Goal: Information Seeking & Learning: Learn about a topic

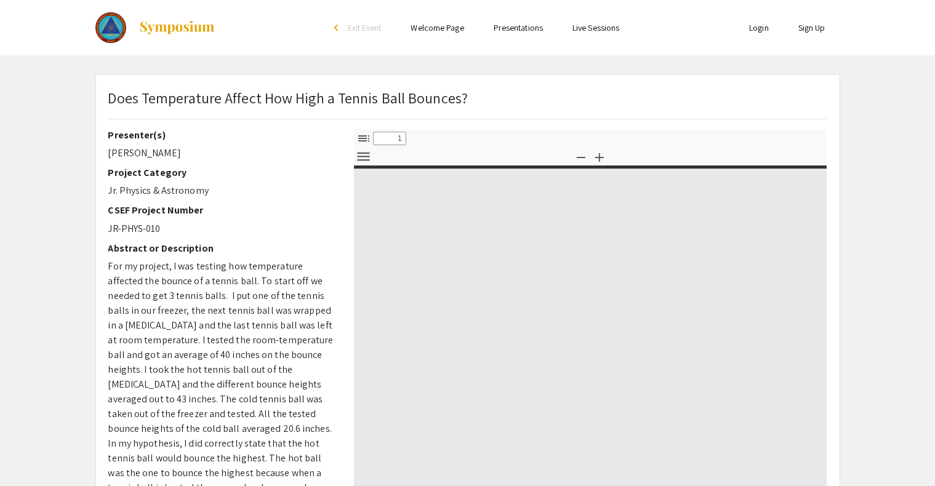
select select "custom"
type input "0"
select select "custom"
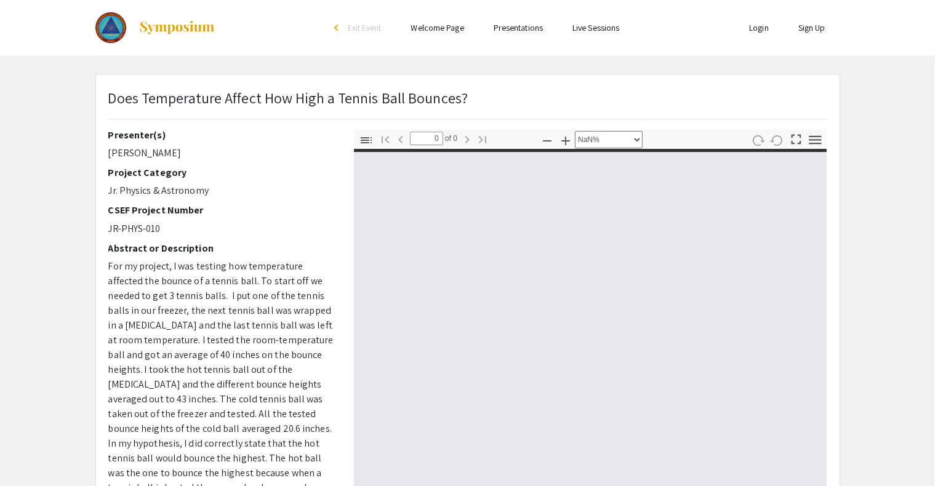
type input "1"
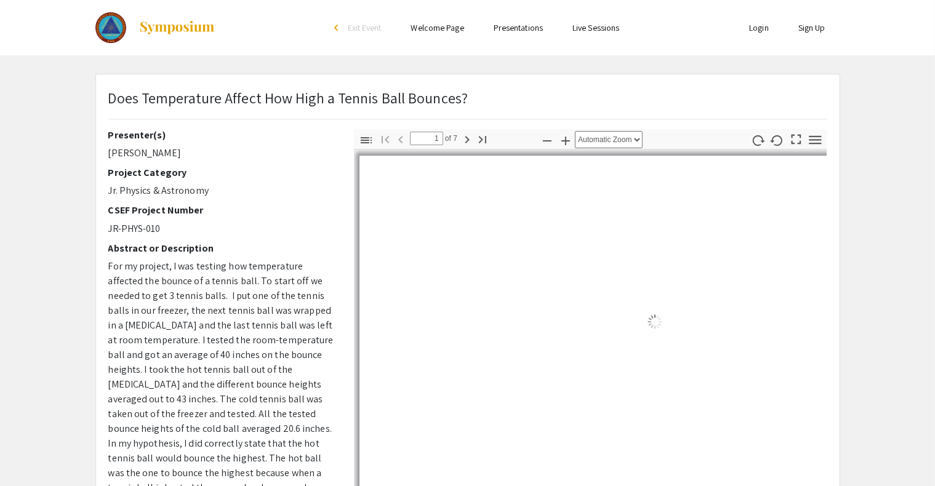
select select "auto"
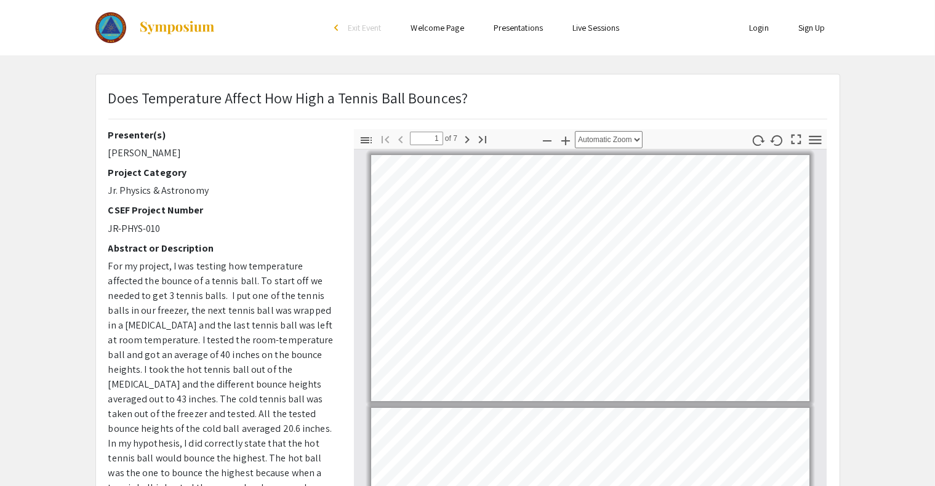
click at [82, 1] on div "Skip navigation arrow_back_ios Exit Event Welcome Page Presentations Live Sessi…" at bounding box center [467, 27] width 935 height 55
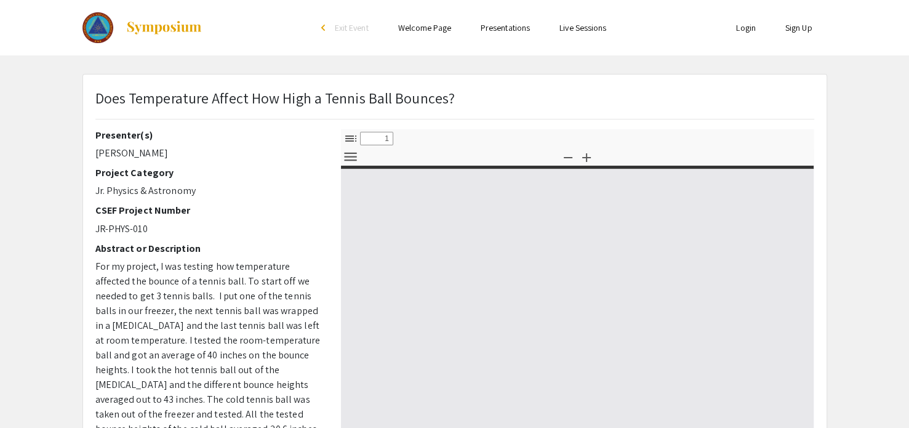
select select "custom"
type input "0"
select select "custom"
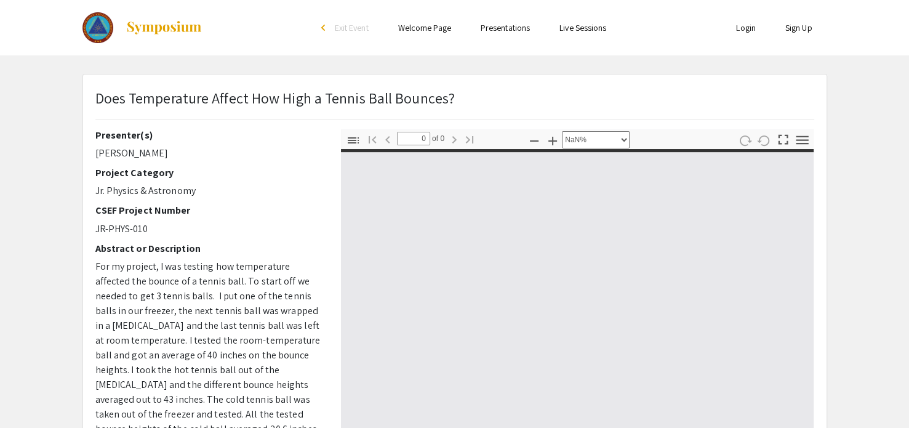
type input "1"
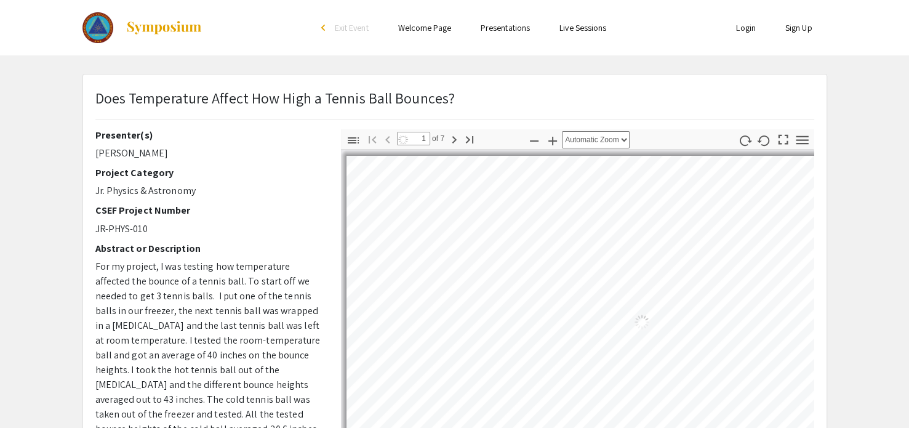
select select "auto"
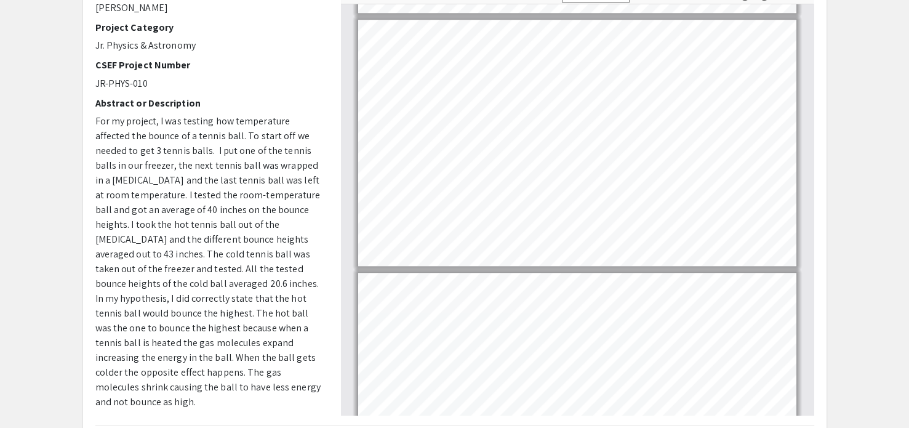
scroll to position [1300, 0]
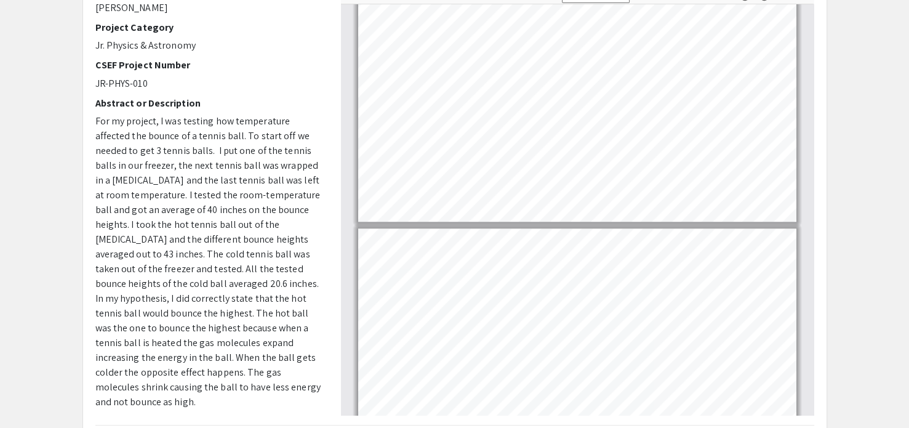
type input "7"
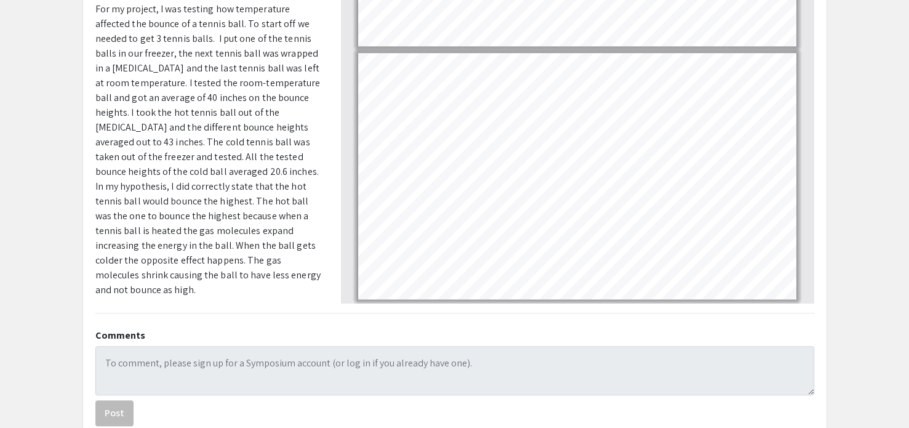
scroll to position [268, 0]
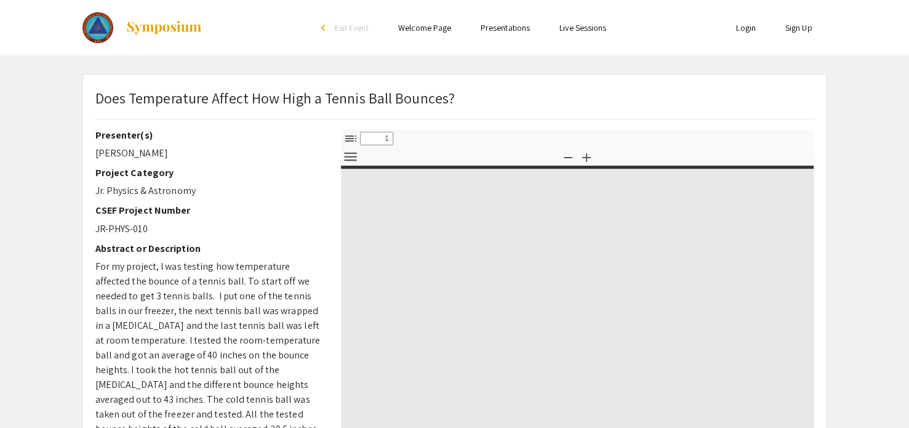
select select "custom"
type input "0"
select select "custom"
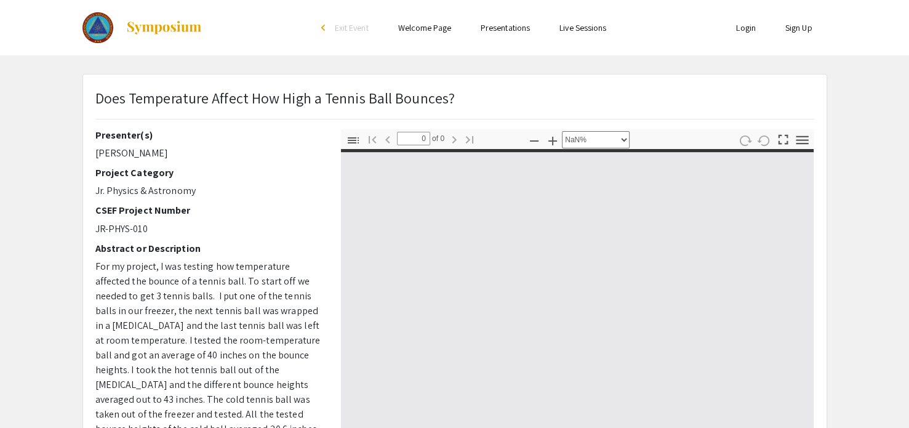
type input "1"
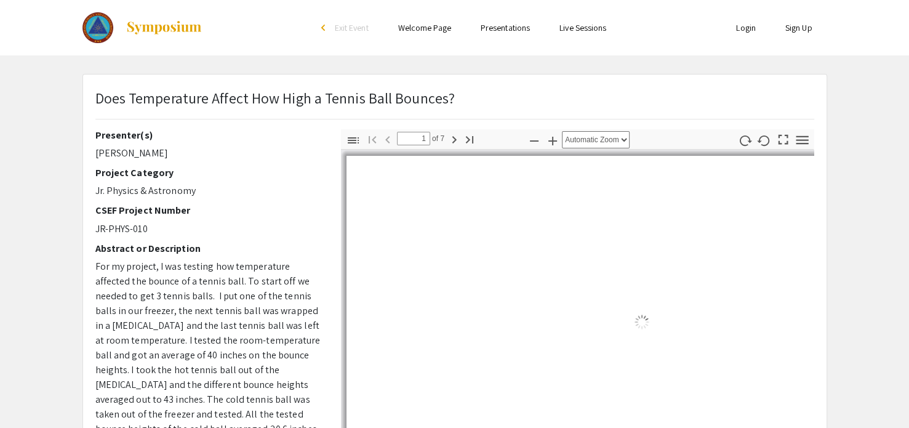
select select "auto"
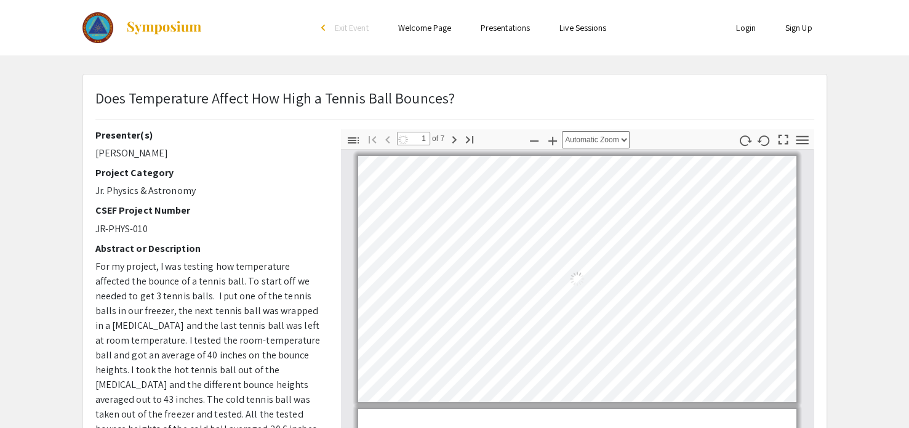
scroll to position [1, 0]
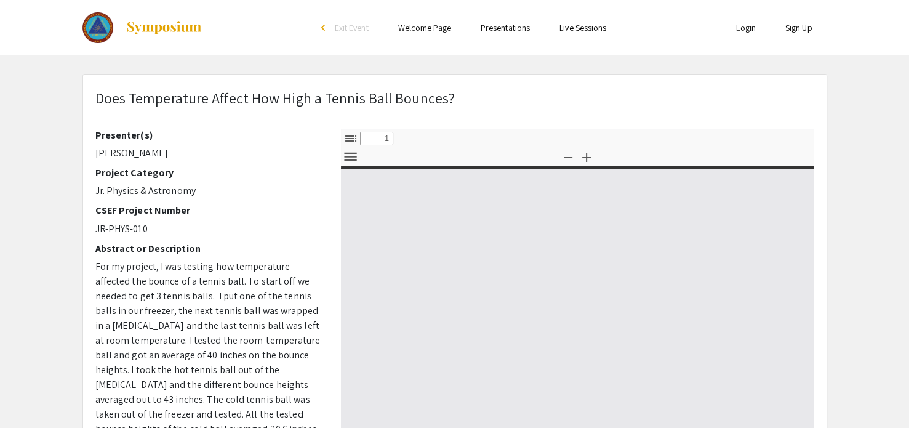
select select "custom"
type input "0"
select select "custom"
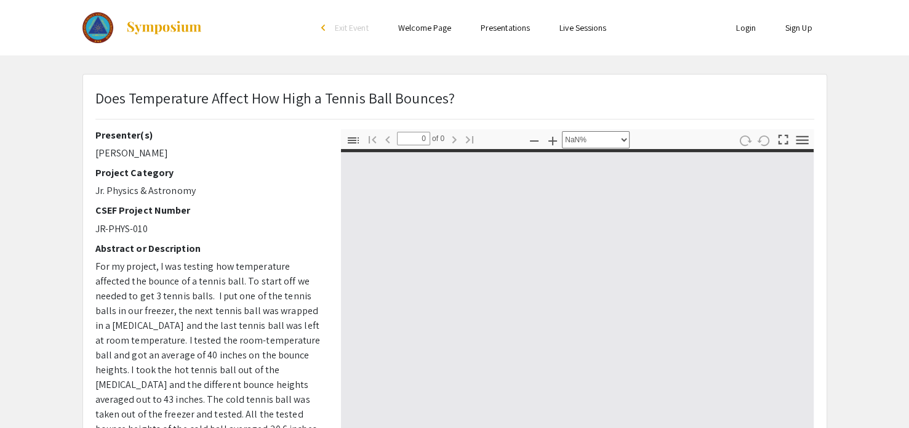
type input "1"
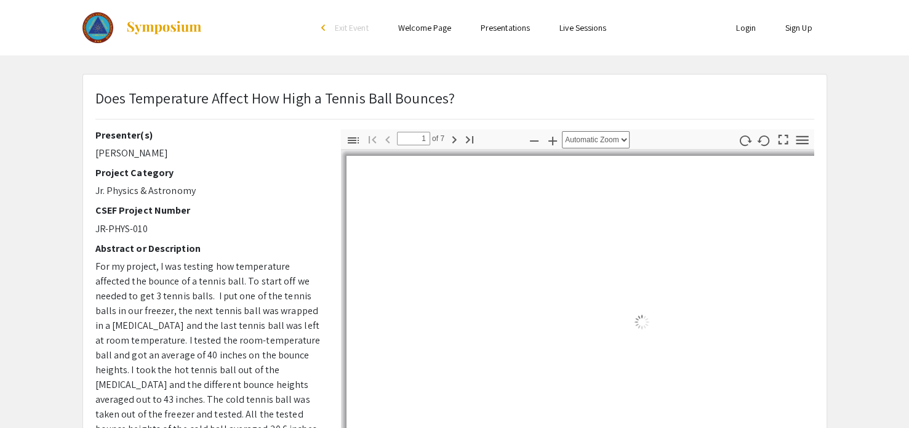
select select "auto"
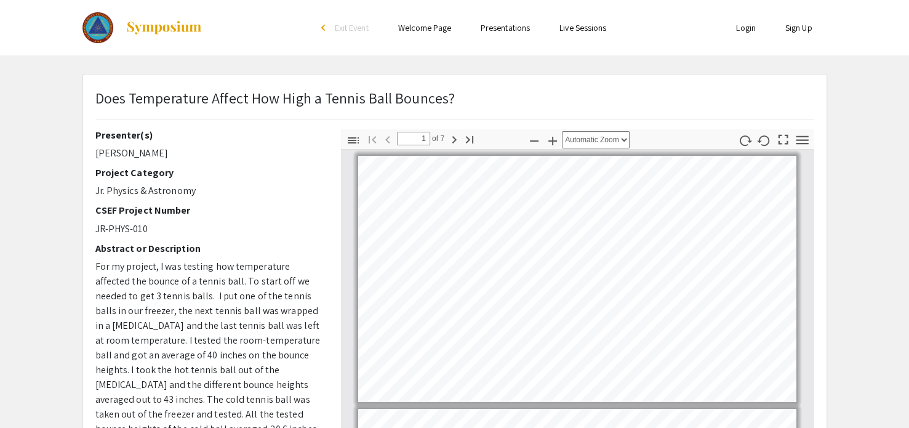
scroll to position [1, 0]
